Goal: Task Accomplishment & Management: Complete application form

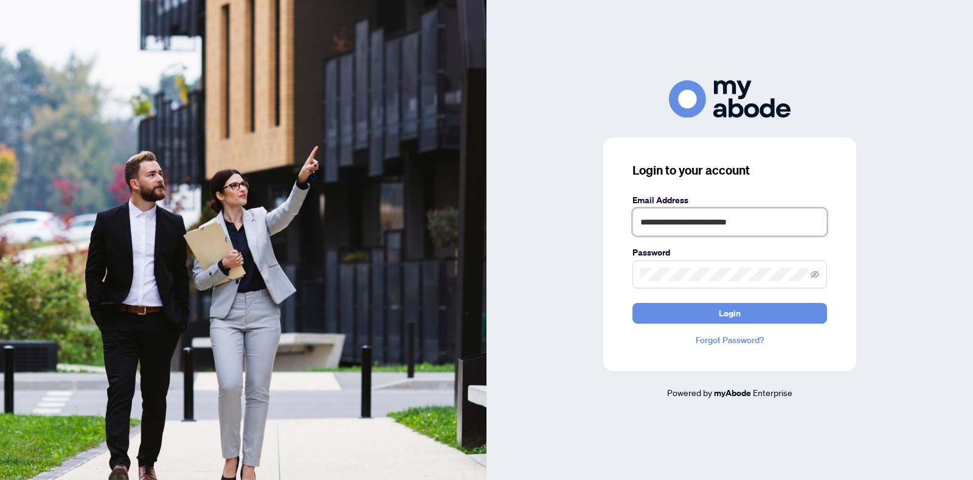
click at [760, 222] on input "**********" at bounding box center [730, 222] width 195 height 28
type input "**********"
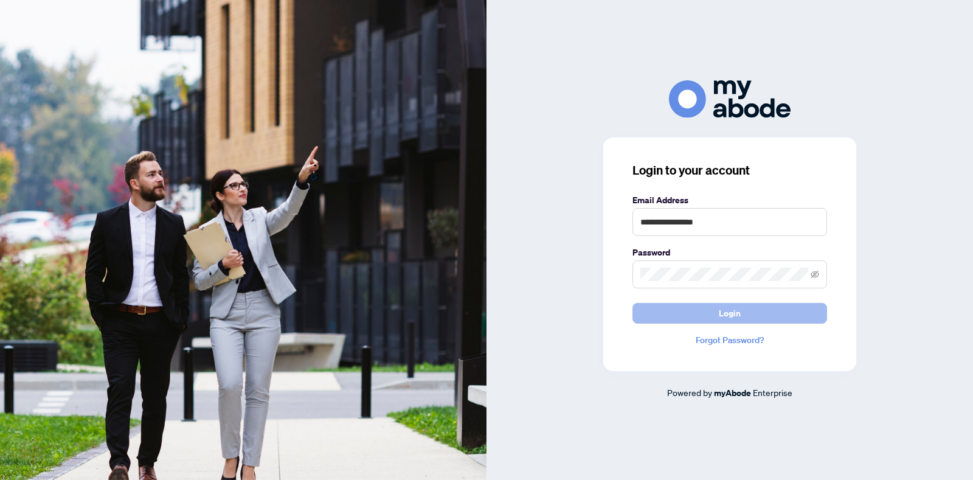
click at [718, 316] on button "Login" at bounding box center [730, 313] width 195 height 21
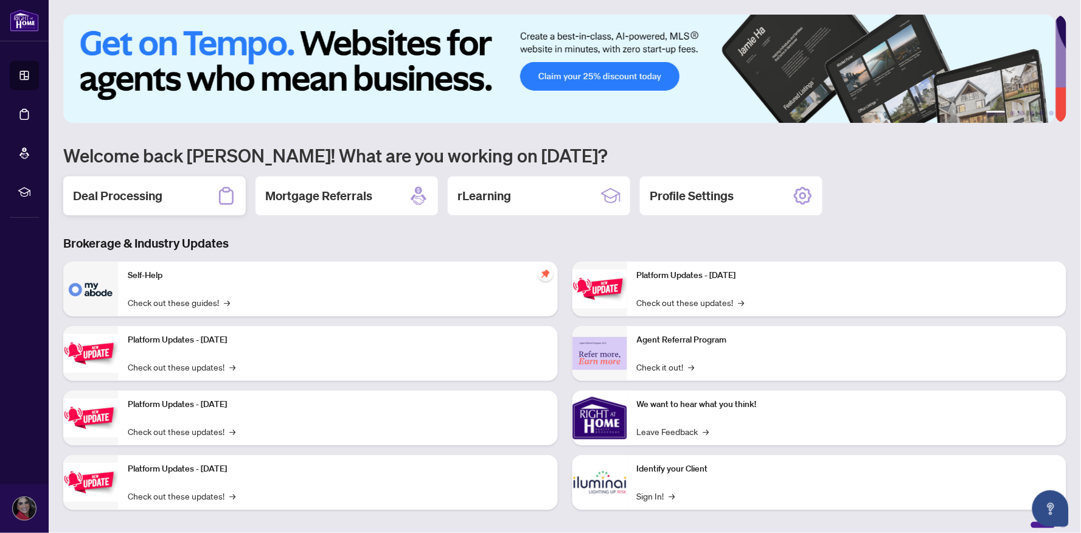
click at [168, 193] on div "Deal Processing" at bounding box center [154, 195] width 182 height 39
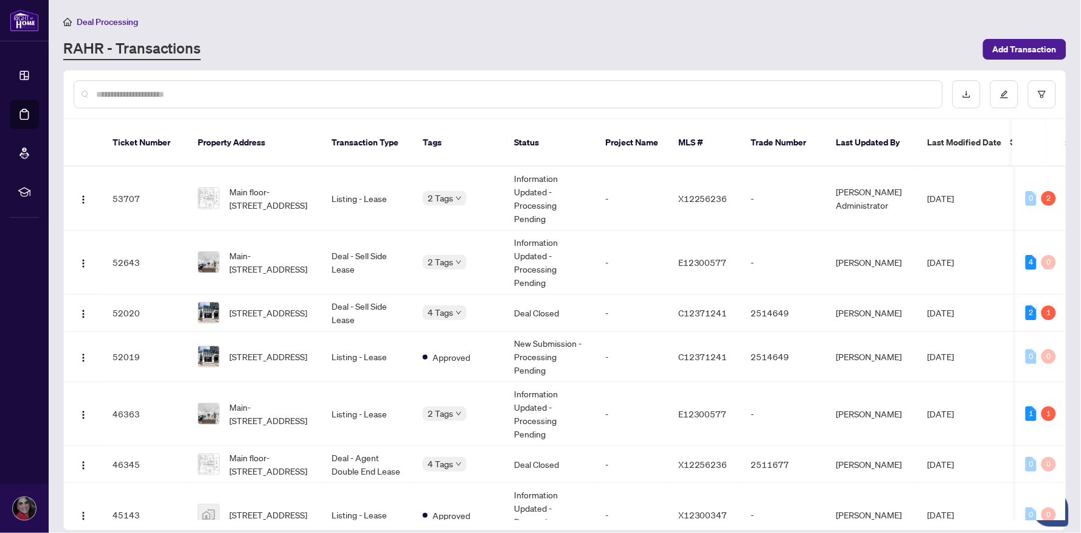
click at [541, 17] on div "Deal Processing" at bounding box center [564, 22] width 1003 height 14
click at [484, 9] on main "Deal Processing [PERSON_NAME] - Transactions Add Transaction Ticket Number Prop…" at bounding box center [565, 266] width 1032 height 533
click at [374, 294] on td "Deal - Sell Side Lease" at bounding box center [367, 312] width 91 height 37
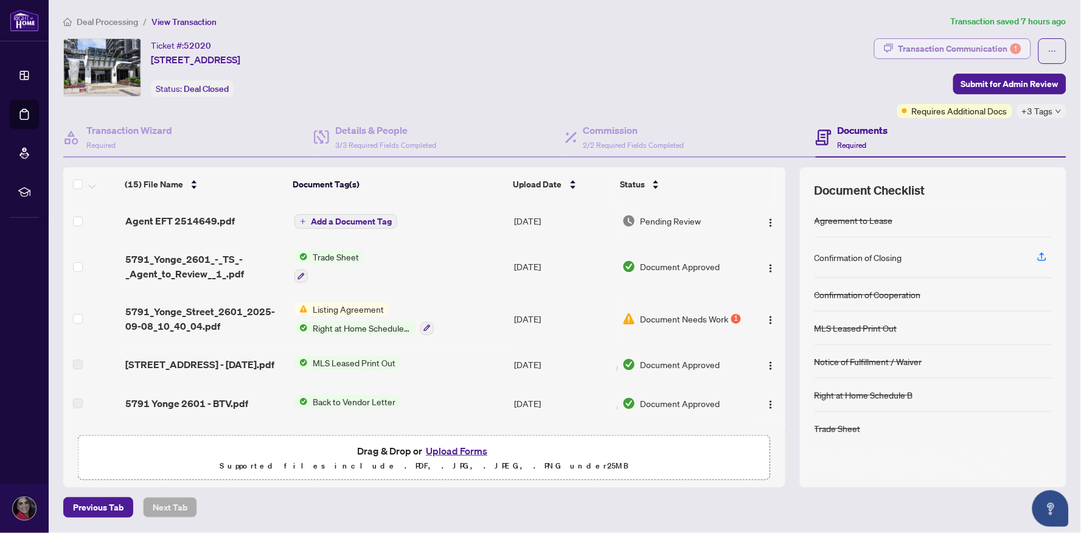
click at [963, 47] on div "Transaction Communication 1" at bounding box center [959, 48] width 123 height 19
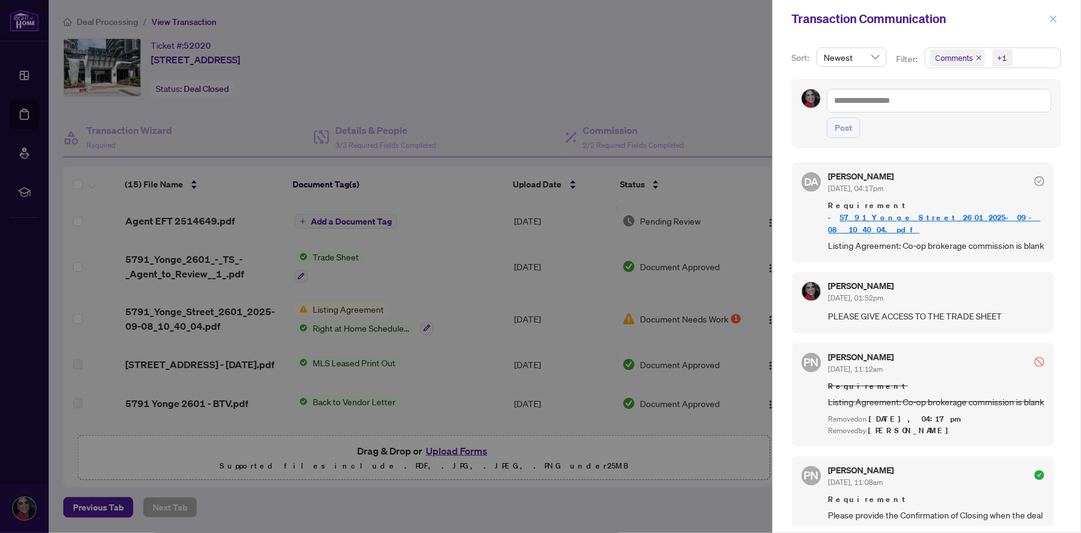
click at [1054, 21] on icon "close" at bounding box center [1053, 19] width 9 height 9
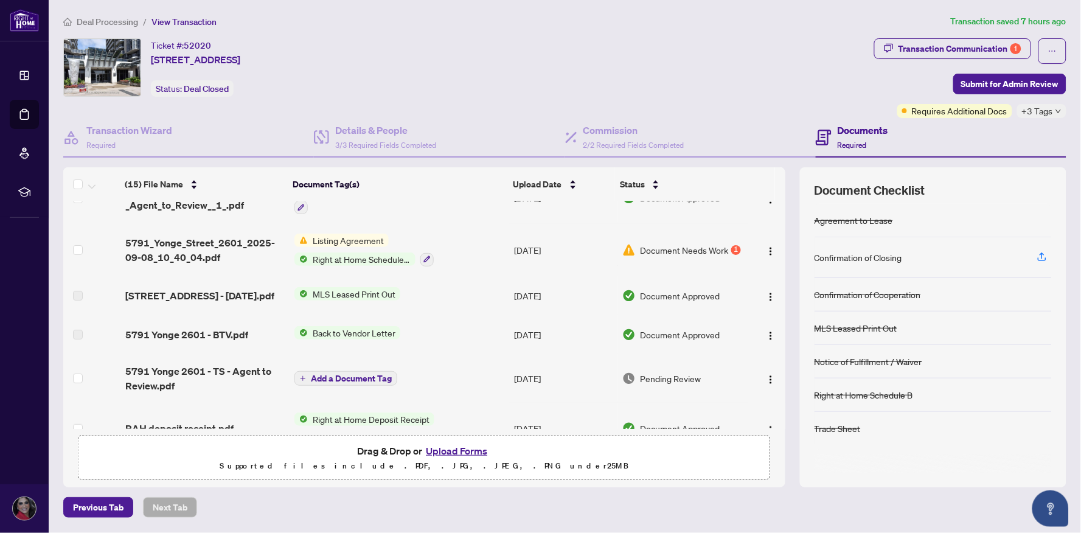
scroll to position [75, 0]
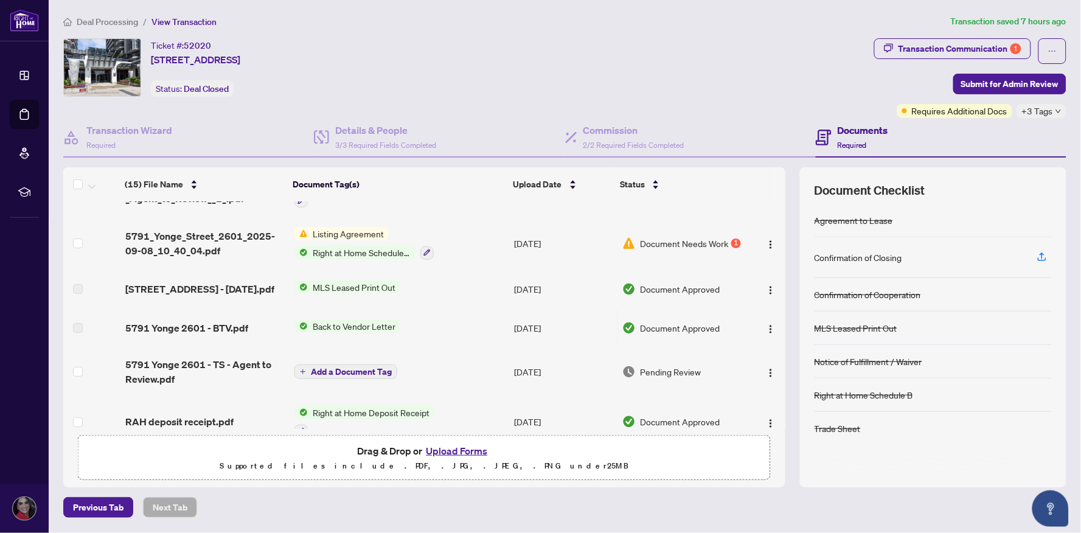
drag, startPoint x: 783, startPoint y: 271, endPoint x: 776, endPoint y: 215, distance: 57.0
click at [781, 242] on div "(15) File Name Document Tag(s) Upload Date Status Agent EFT 2514649.pdf Add a D…" at bounding box center [424, 314] width 722 height 227
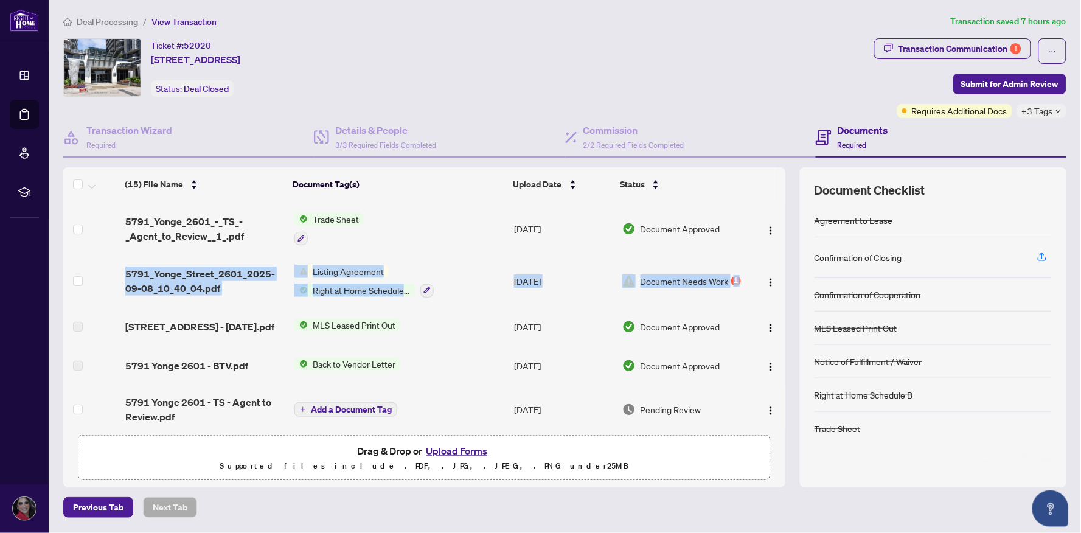
drag, startPoint x: 782, startPoint y: 229, endPoint x: 782, endPoint y: 207, distance: 22.5
click at [782, 207] on tbody "(15) File Name Document Tag(s) Upload Date Status Agent EFT 2514649.pdf Add a D…" at bounding box center [424, 518] width 722 height 709
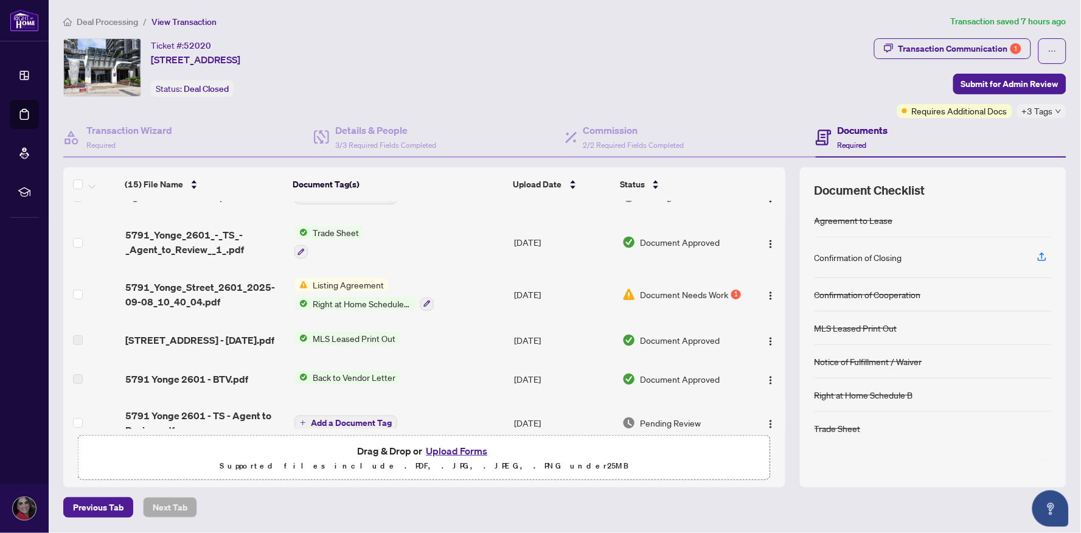
click at [785, 39] on div "Ticket #: 52020 2601-[STREET_ADDRESS] Status: Deal Closed" at bounding box center [466, 67] width 806 height 58
click at [766, 291] on img "button" at bounding box center [771, 296] width 10 height 10
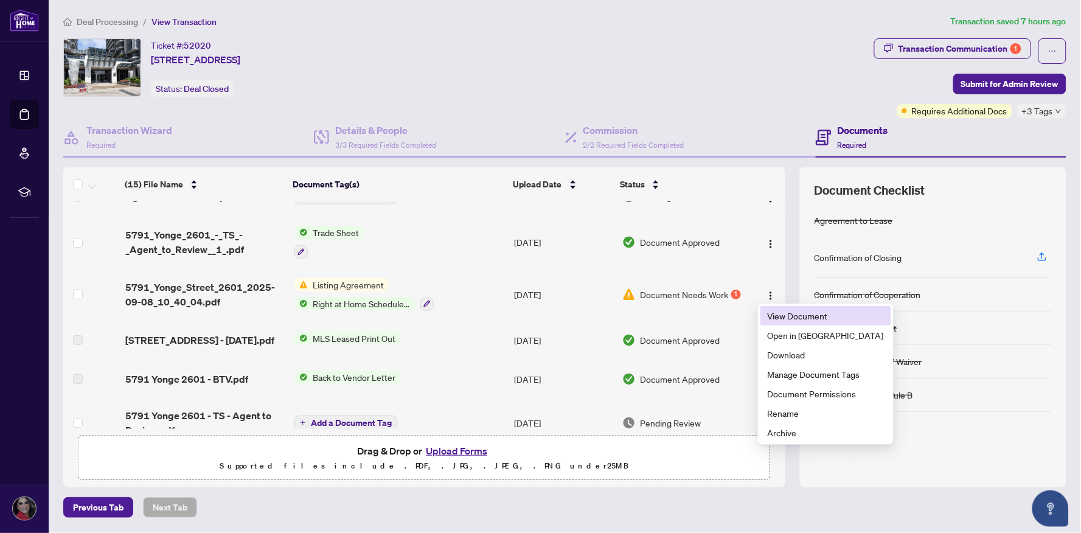
click at [768, 317] on span "View Document" at bounding box center [826, 315] width 116 height 13
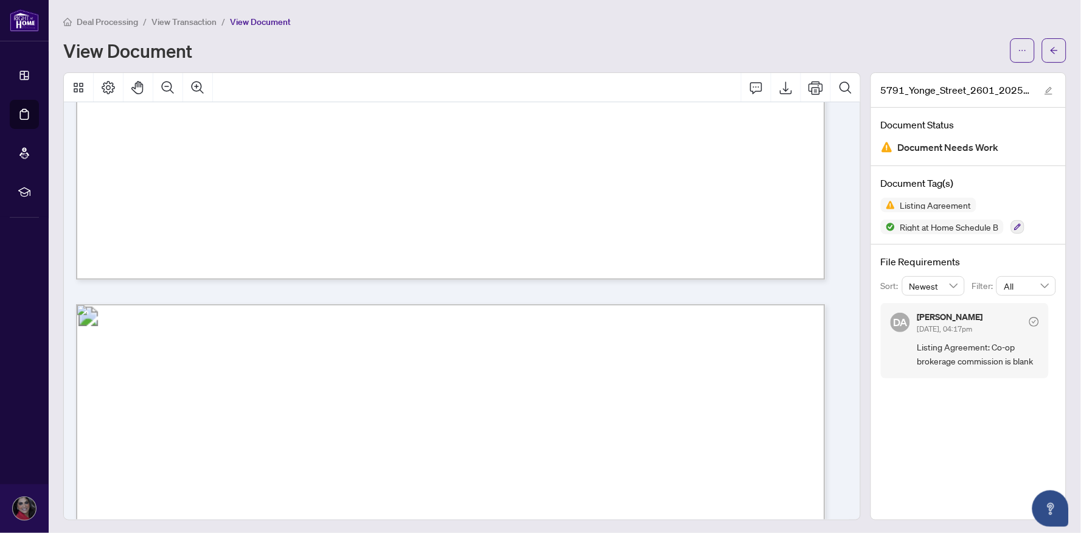
scroll to position [589, 0]
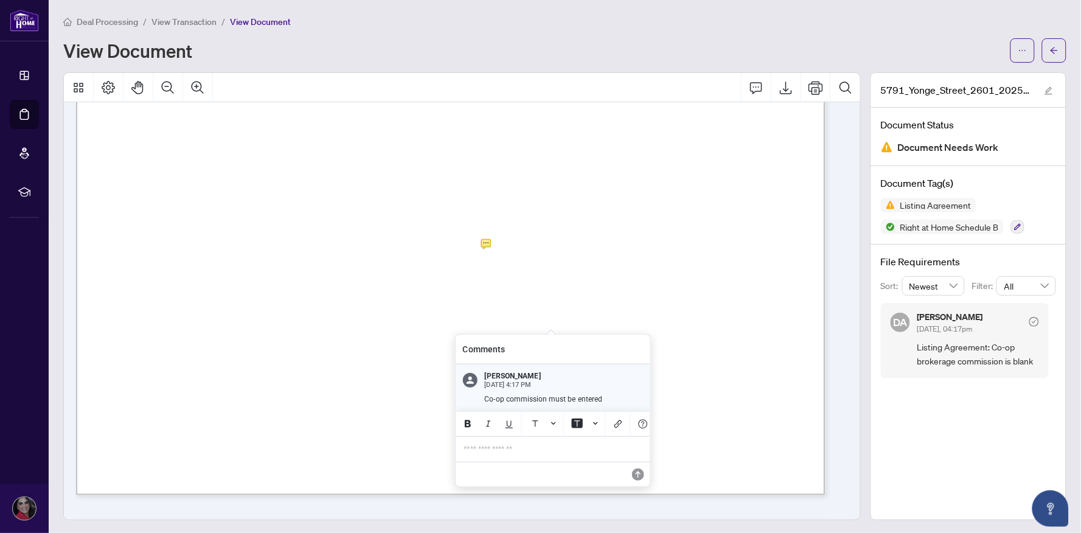
click at [519, 454] on p "**********" at bounding box center [553, 449] width 178 height 10
click at [467, 421] on icon "Bold" at bounding box center [468, 424] width 10 height 10
click at [639, 480] on icon "Save" at bounding box center [638, 474] width 12 height 12
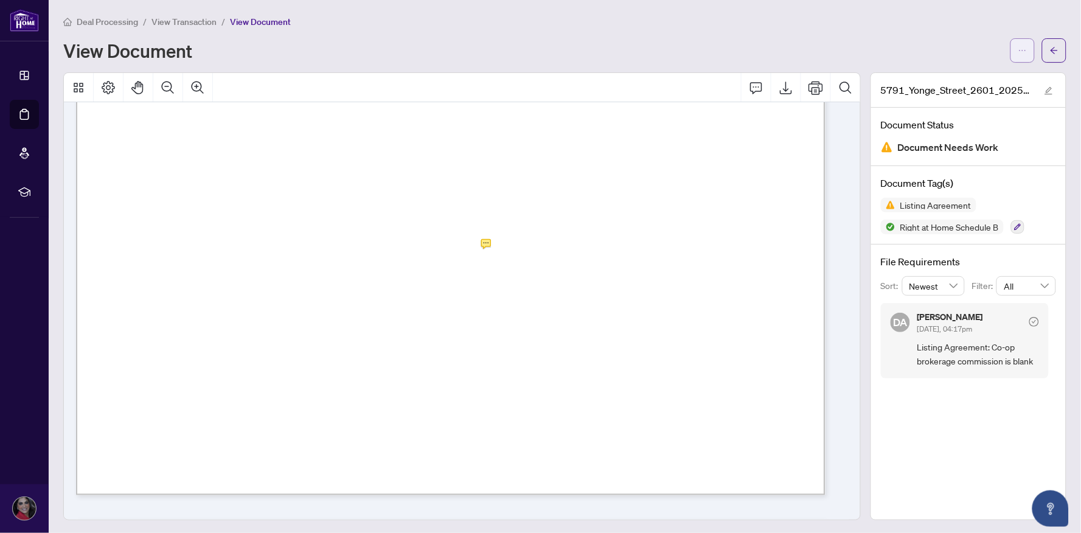
click at [1018, 51] on icon "ellipsis" at bounding box center [1022, 50] width 9 height 9
click at [986, 72] on span "Download" at bounding box center [967, 76] width 92 height 13
click at [1049, 47] on button "button" at bounding box center [1054, 50] width 24 height 24
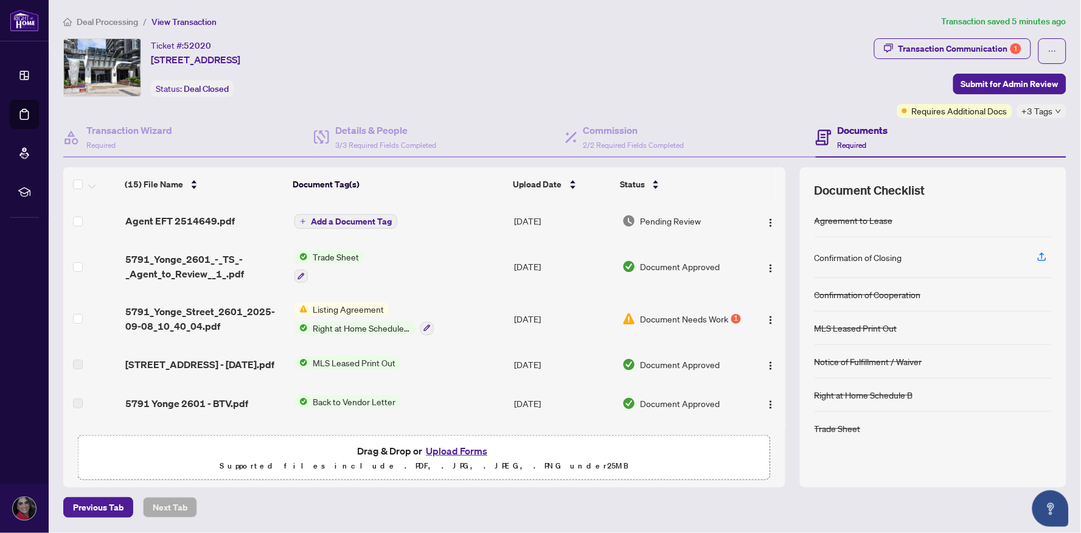
click at [465, 448] on button "Upload Forms" at bounding box center [456, 451] width 69 height 16
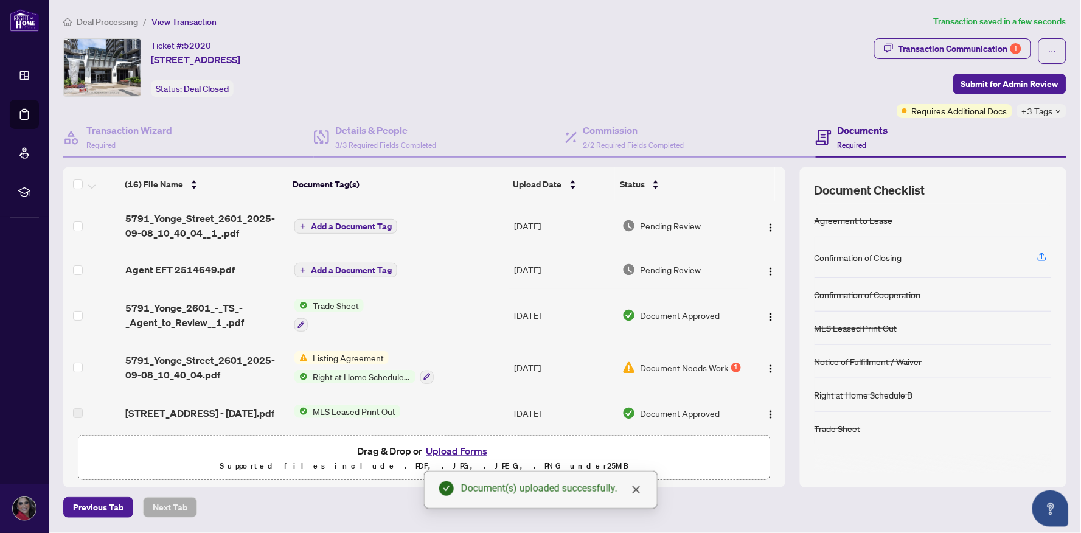
click at [349, 226] on span "Add a Document Tag" at bounding box center [351, 226] width 81 height 9
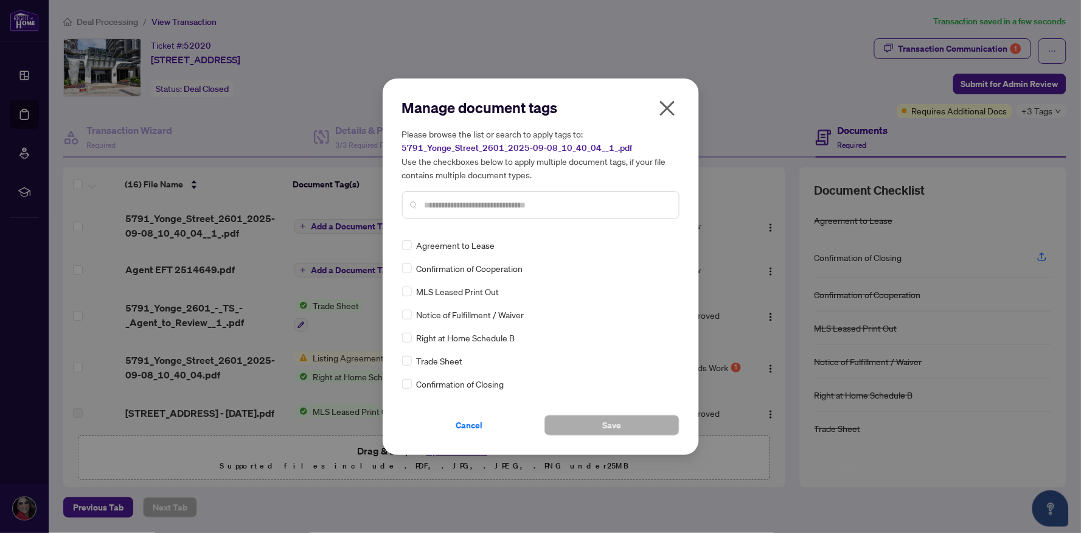
click at [438, 210] on input "text" at bounding box center [547, 204] width 244 height 13
type input "**"
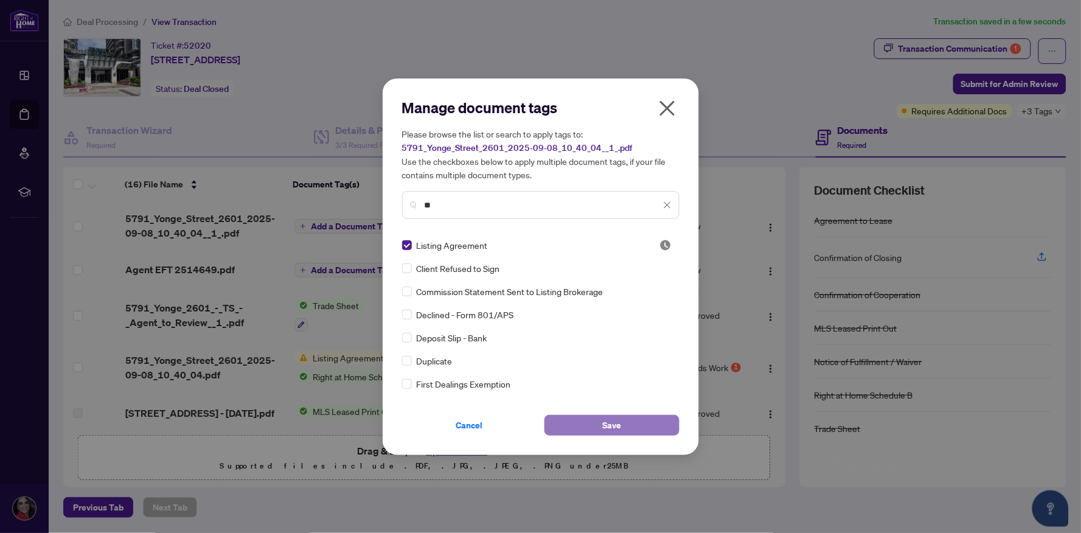
click at [624, 420] on button "Save" at bounding box center [611, 425] width 135 height 21
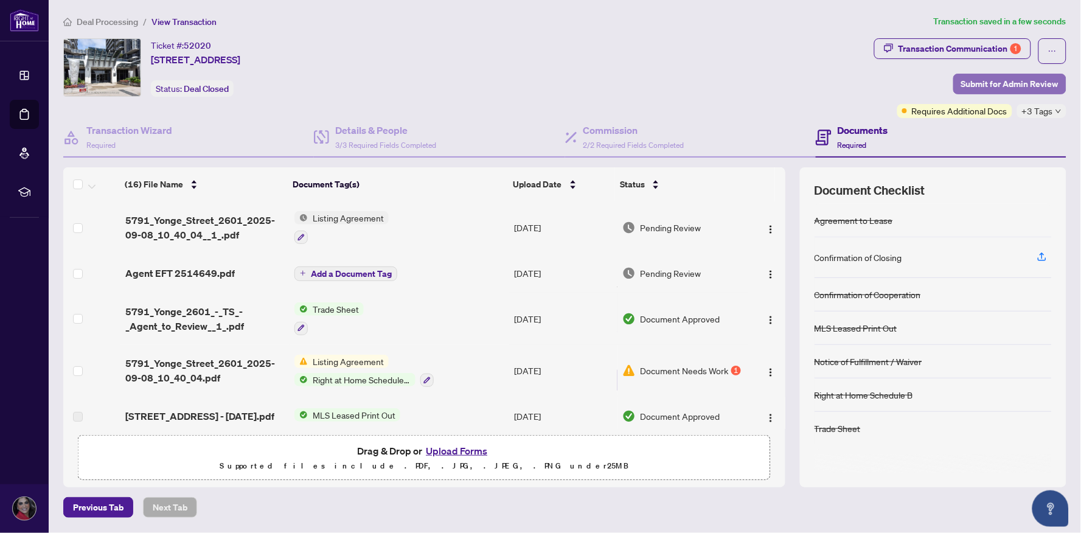
click at [1005, 80] on span "Submit for Admin Review" at bounding box center [1009, 83] width 97 height 19
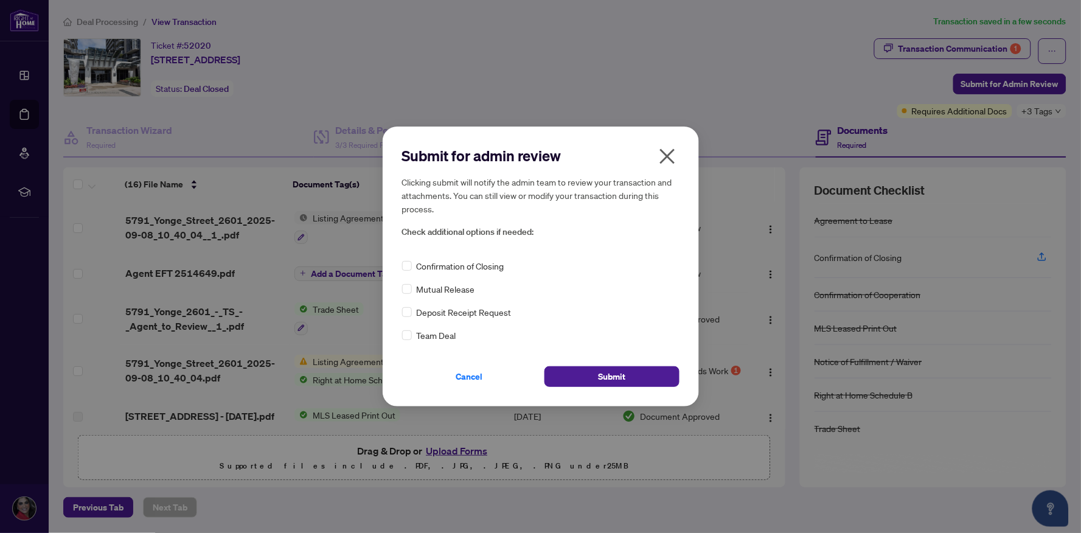
click at [468, 262] on span "Confirmation of Closing" at bounding box center [461, 265] width 88 height 13
click at [637, 374] on button "Submit" at bounding box center [611, 376] width 135 height 21
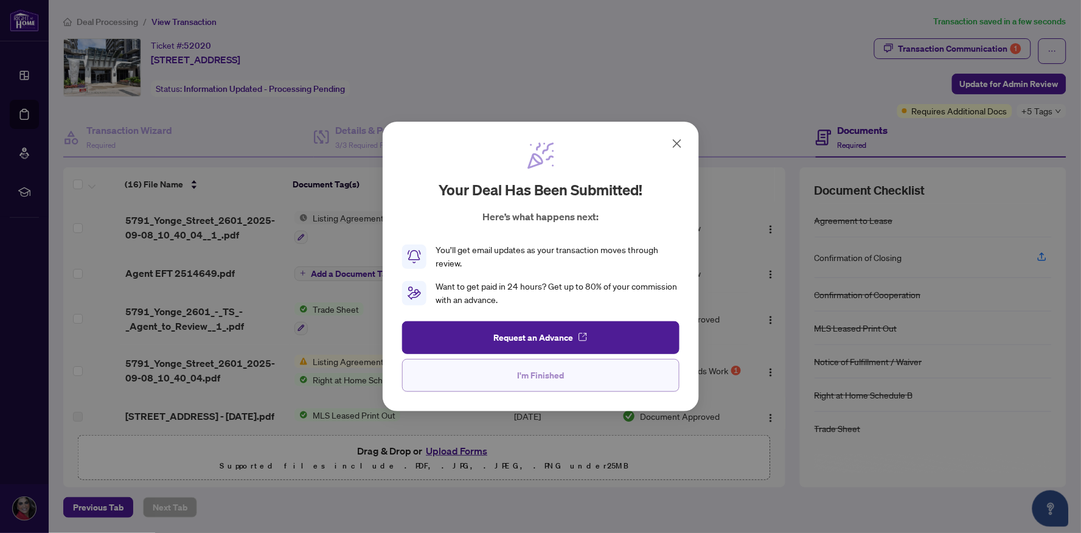
click at [538, 369] on span "I'm Finished" at bounding box center [540, 375] width 47 height 19
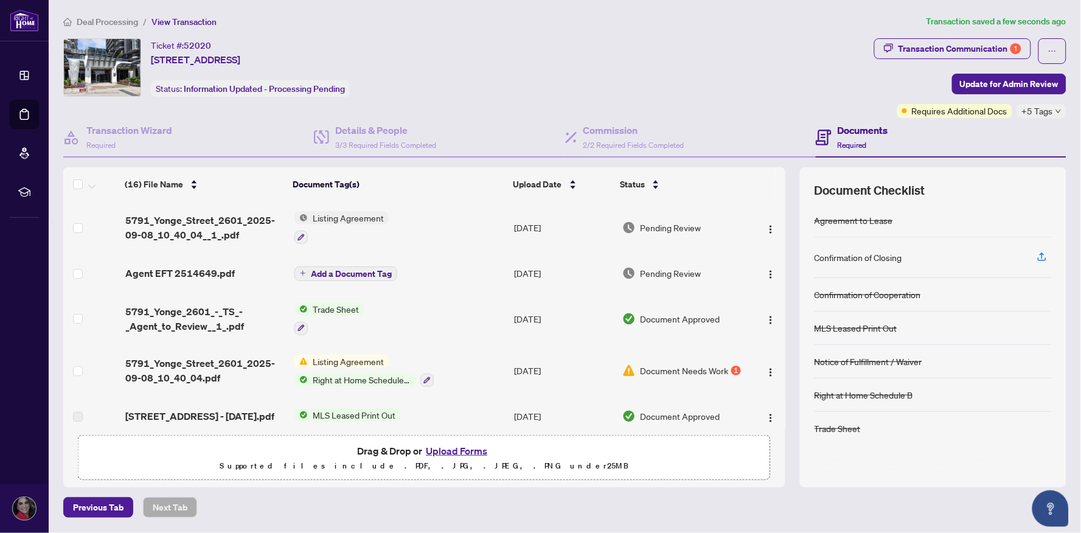
scroll to position [68, 0]
